Goal: Task Accomplishment & Management: Use online tool/utility

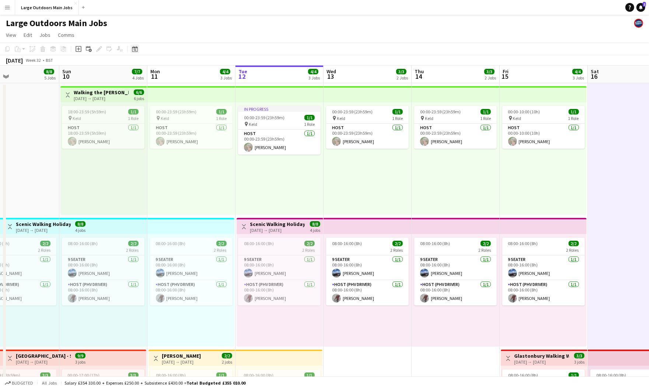
click at [133, 51] on icon at bounding box center [135, 49] width 6 height 6
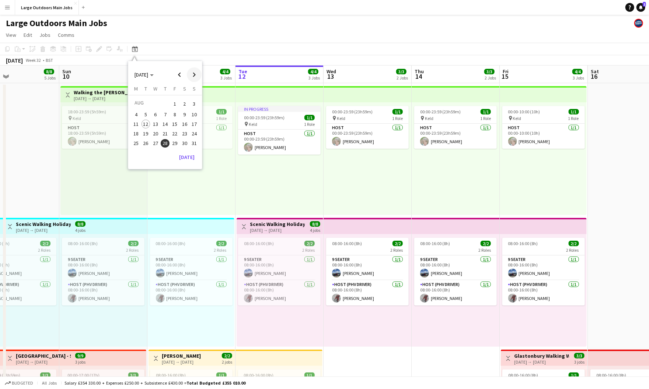
click at [198, 79] on span "Next month" at bounding box center [194, 74] width 15 height 15
click at [183, 127] on span "13" at bounding box center [184, 122] width 9 height 9
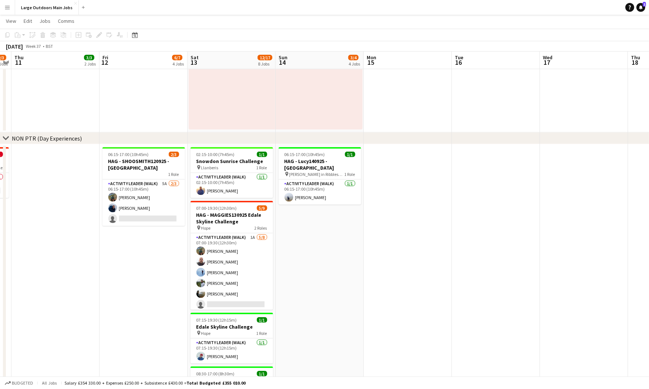
scroll to position [481, 0]
